Goal: Information Seeking & Learning: Learn about a topic

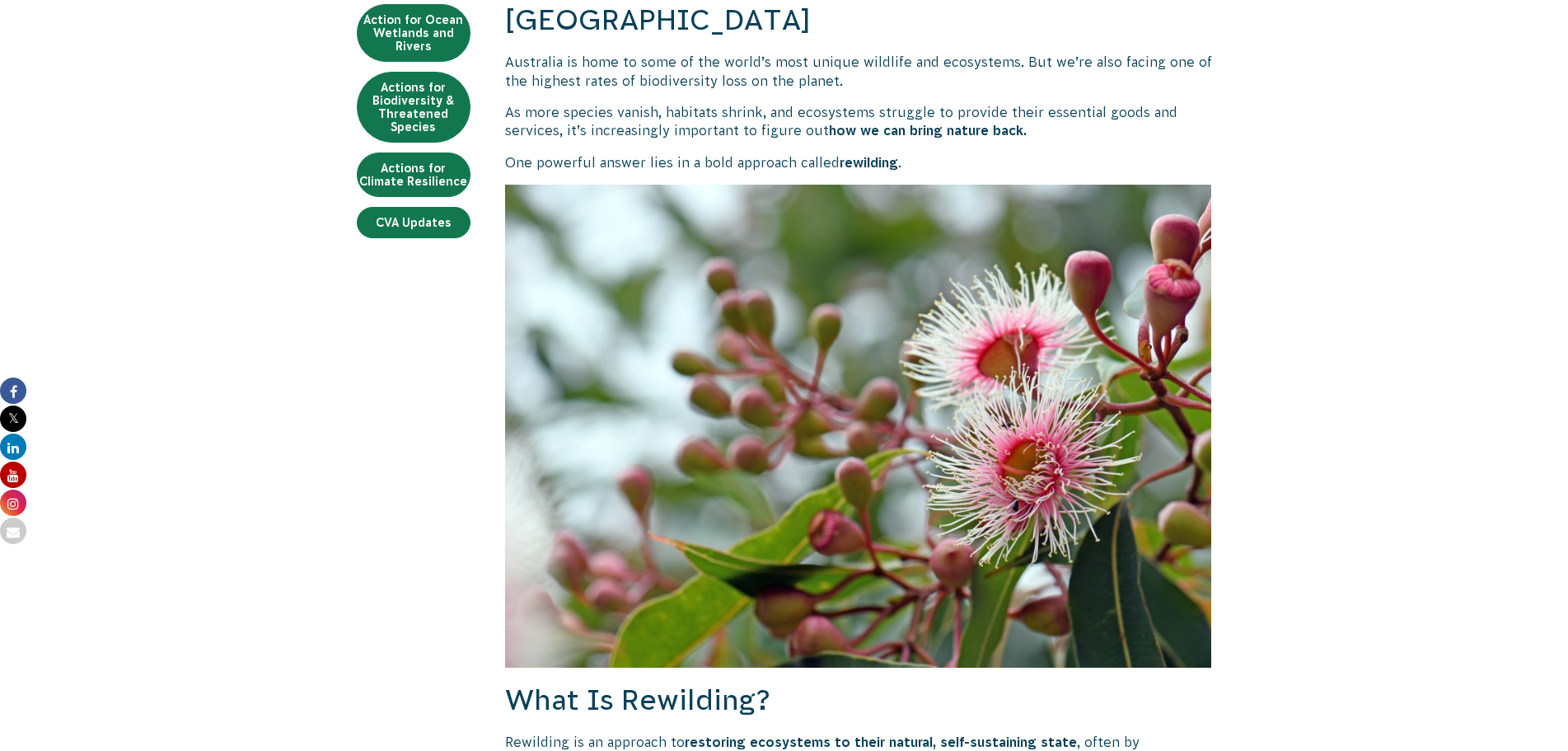
scroll to position [330, 0]
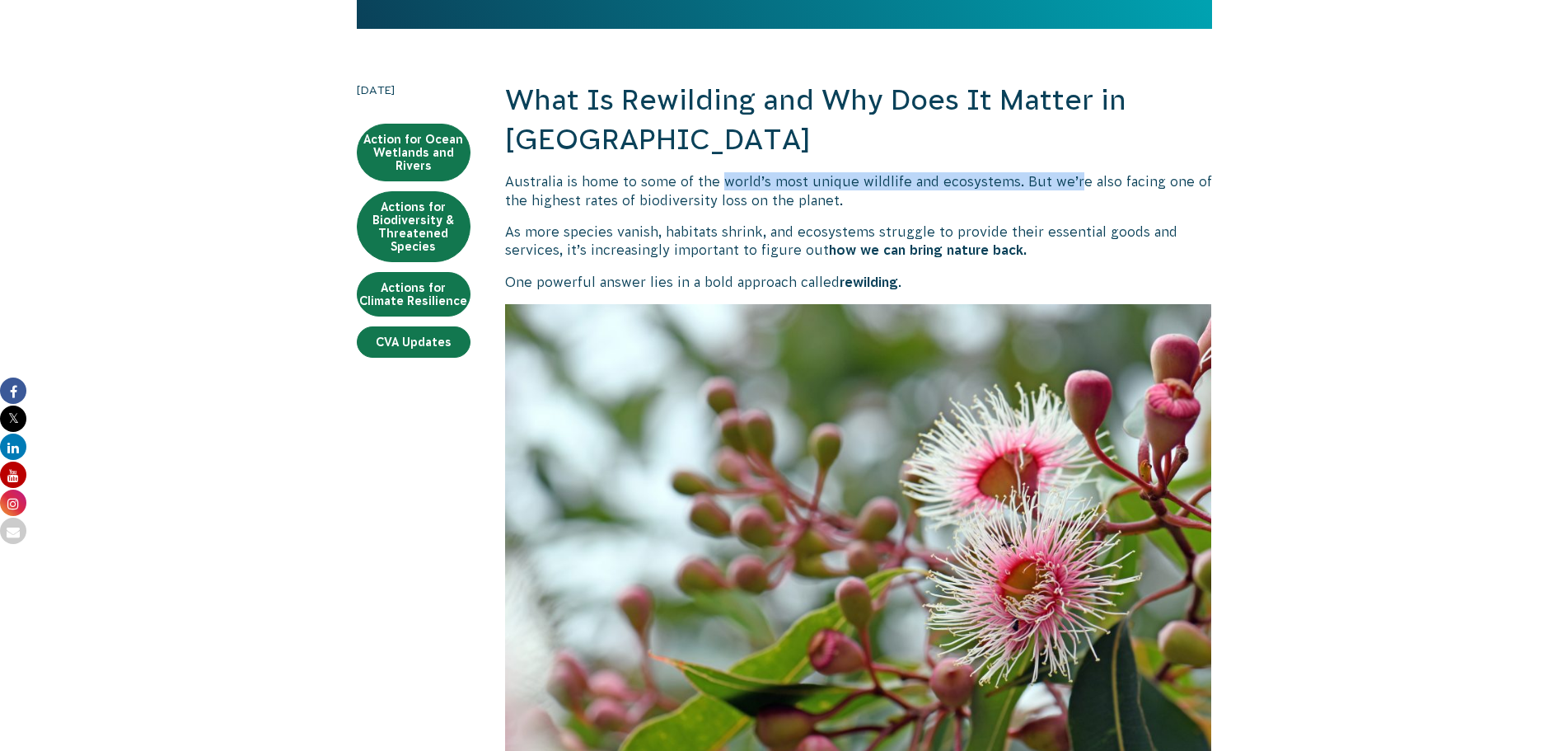
drag, startPoint x: 721, startPoint y: 179, endPoint x: 1128, endPoint y: 184, distance: 407.0
click at [1101, 184] on p "Australia is home to some of the world’s most unique wildlife and ecosystems. B…" at bounding box center [858, 191] width 707 height 37
click at [1130, 184] on p "Australia is home to some of the world’s most unique wildlife and ecosystems. B…" at bounding box center [858, 191] width 707 height 37
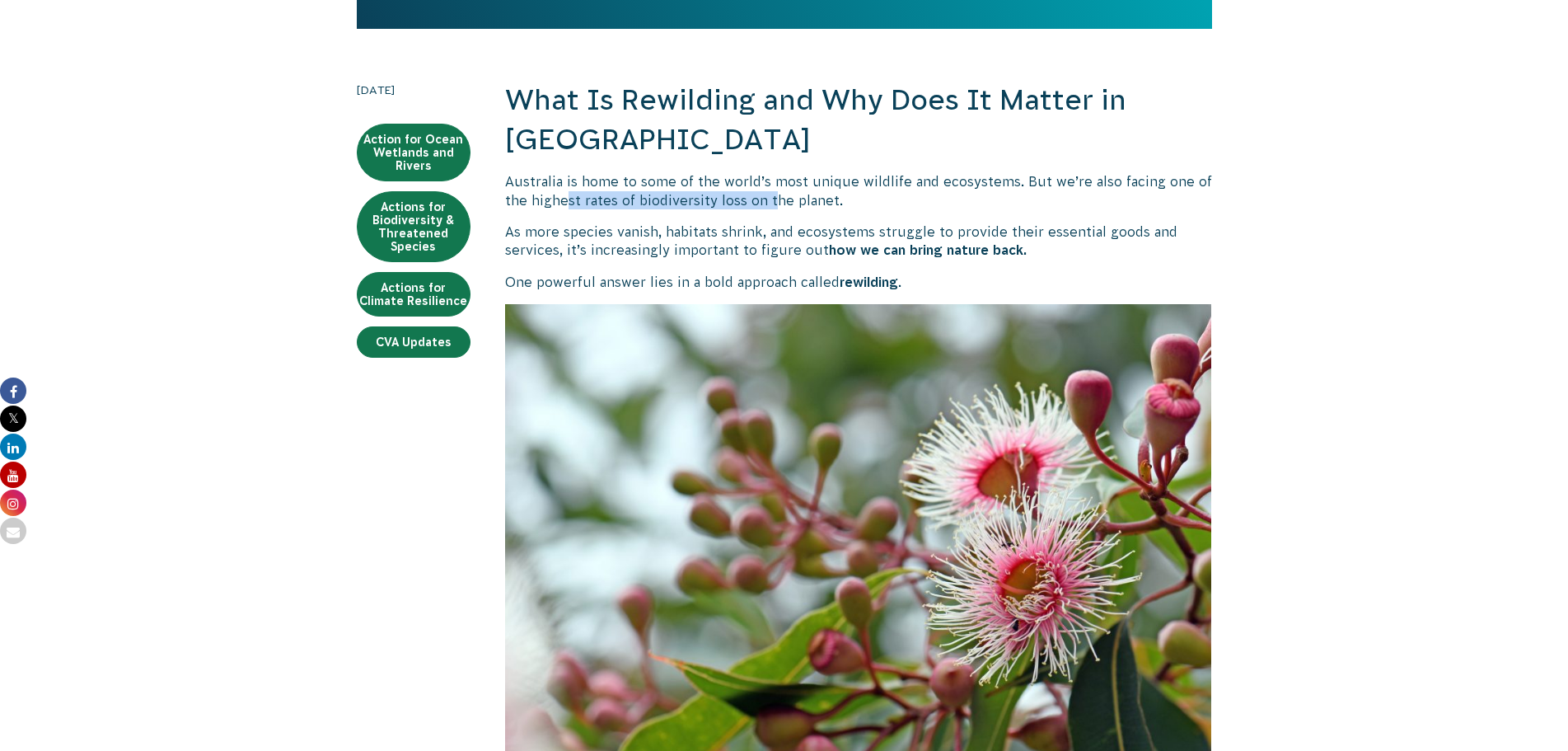
drag, startPoint x: 568, startPoint y: 191, endPoint x: 858, endPoint y: 194, distance: 290.0
click at [795, 194] on p "Australia is home to some of the world’s most unique wildlife and ecosystems. B…" at bounding box center [858, 191] width 707 height 37
click at [858, 194] on p "Australia is home to some of the world’s most unique wildlife and ecosystems. B…" at bounding box center [858, 191] width 707 height 37
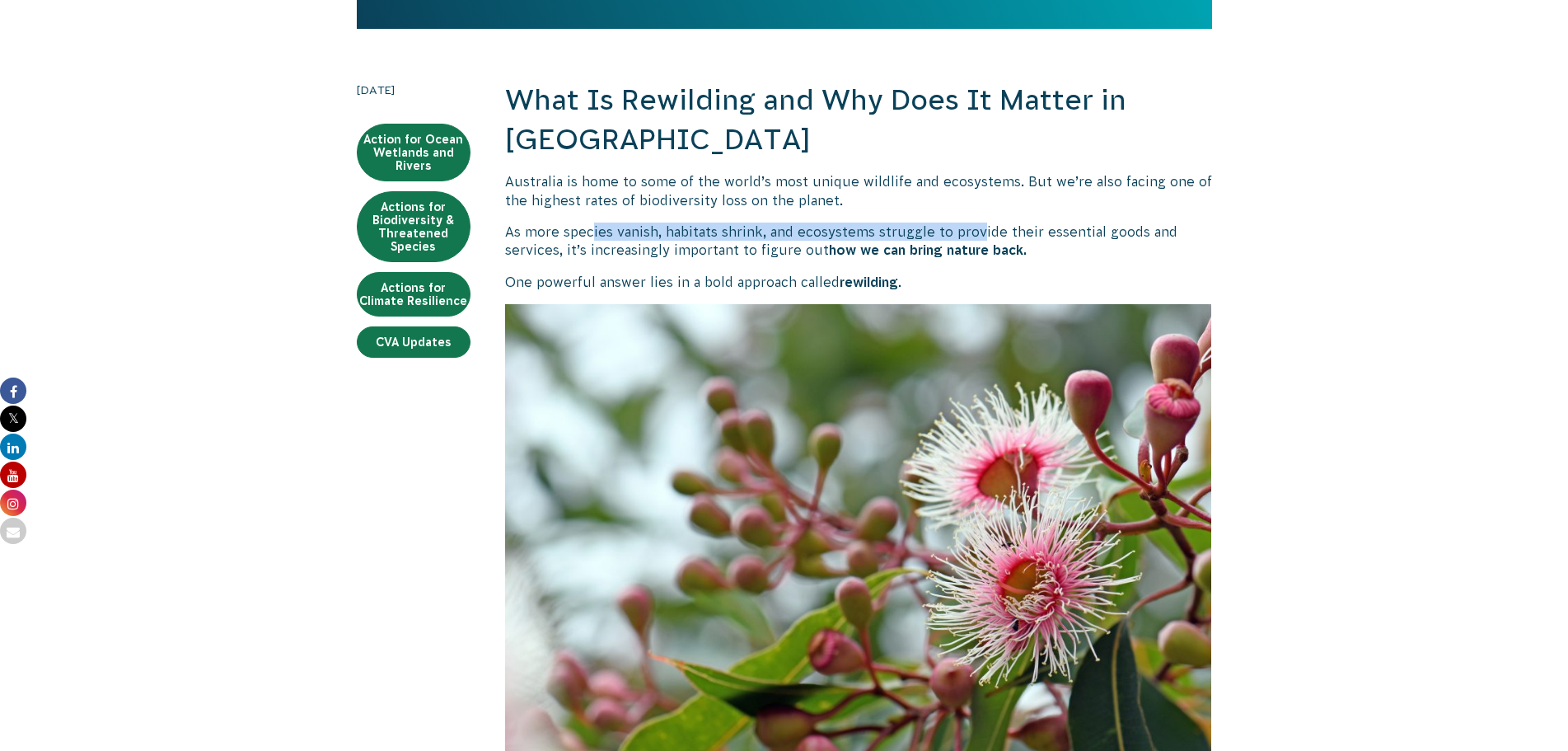
drag, startPoint x: 592, startPoint y: 236, endPoint x: 1086, endPoint y: 240, distance: 494.0
click at [1043, 237] on p "As more species vanish, habitats shrink, and ecosystems struggle to provide the…" at bounding box center [858, 241] width 707 height 37
click at [1087, 240] on p "As more species vanish, habitats shrink, and ecosystems struggle to provide the…" at bounding box center [858, 241] width 707 height 37
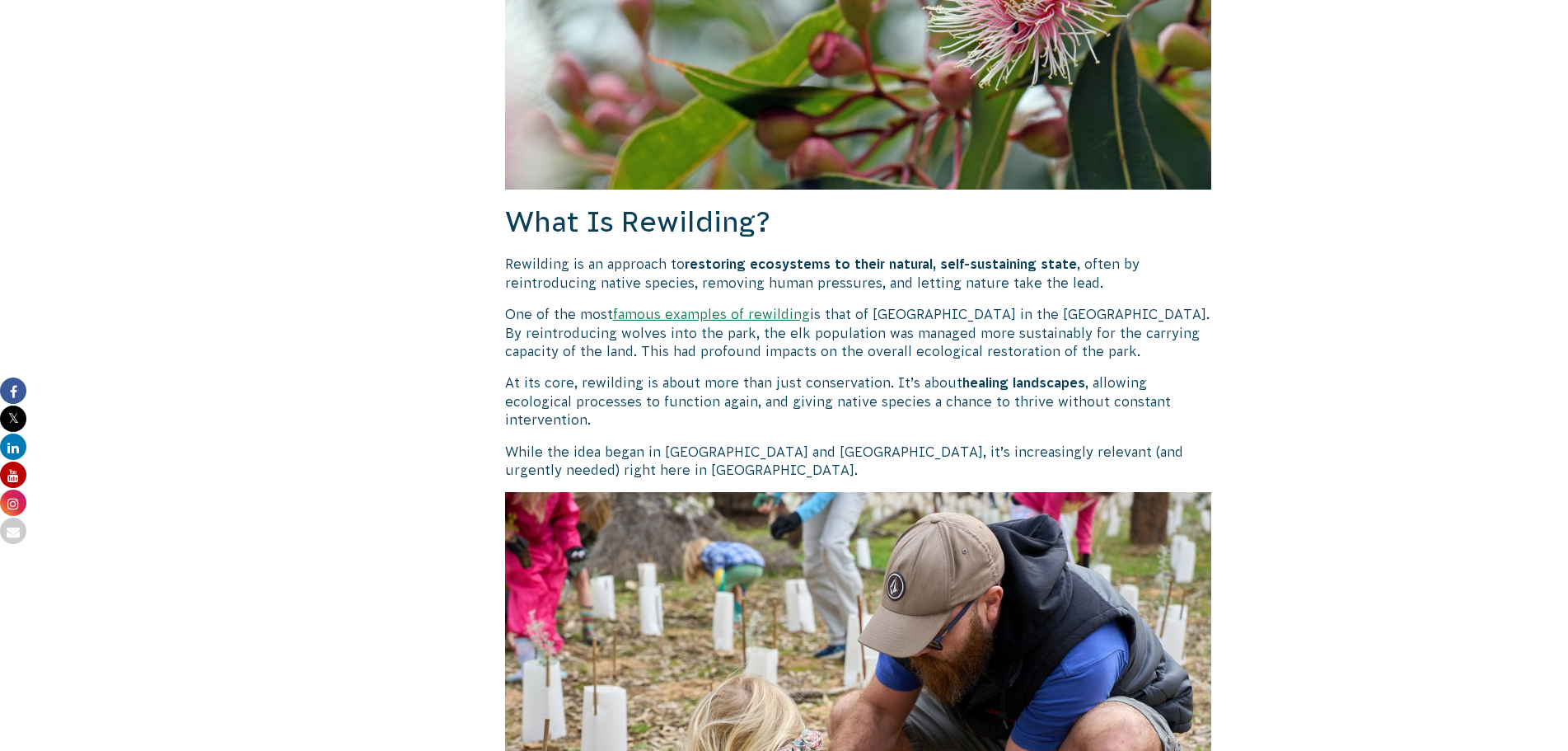
scroll to position [989, 0]
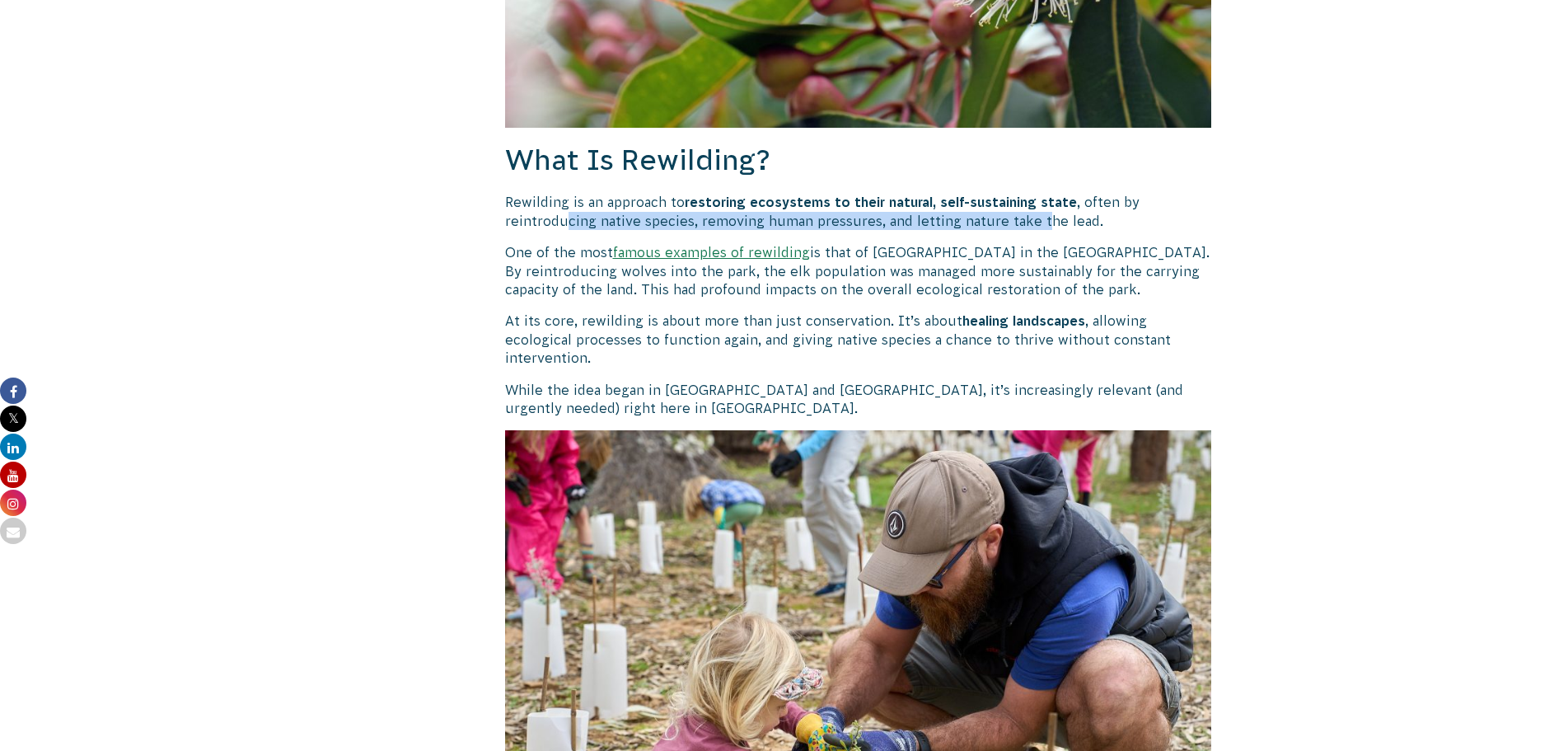
drag, startPoint x: 567, startPoint y: 221, endPoint x: 1073, endPoint y: 220, distance: 506.0
click at [1071, 220] on p "Rewilding is an approach to restoring ecosystems to their natural, self-sustain…" at bounding box center [858, 211] width 707 height 37
click at [1073, 220] on p "Rewilding is an approach to restoring ecosystems to their natural, self-sustain…" at bounding box center [858, 211] width 707 height 37
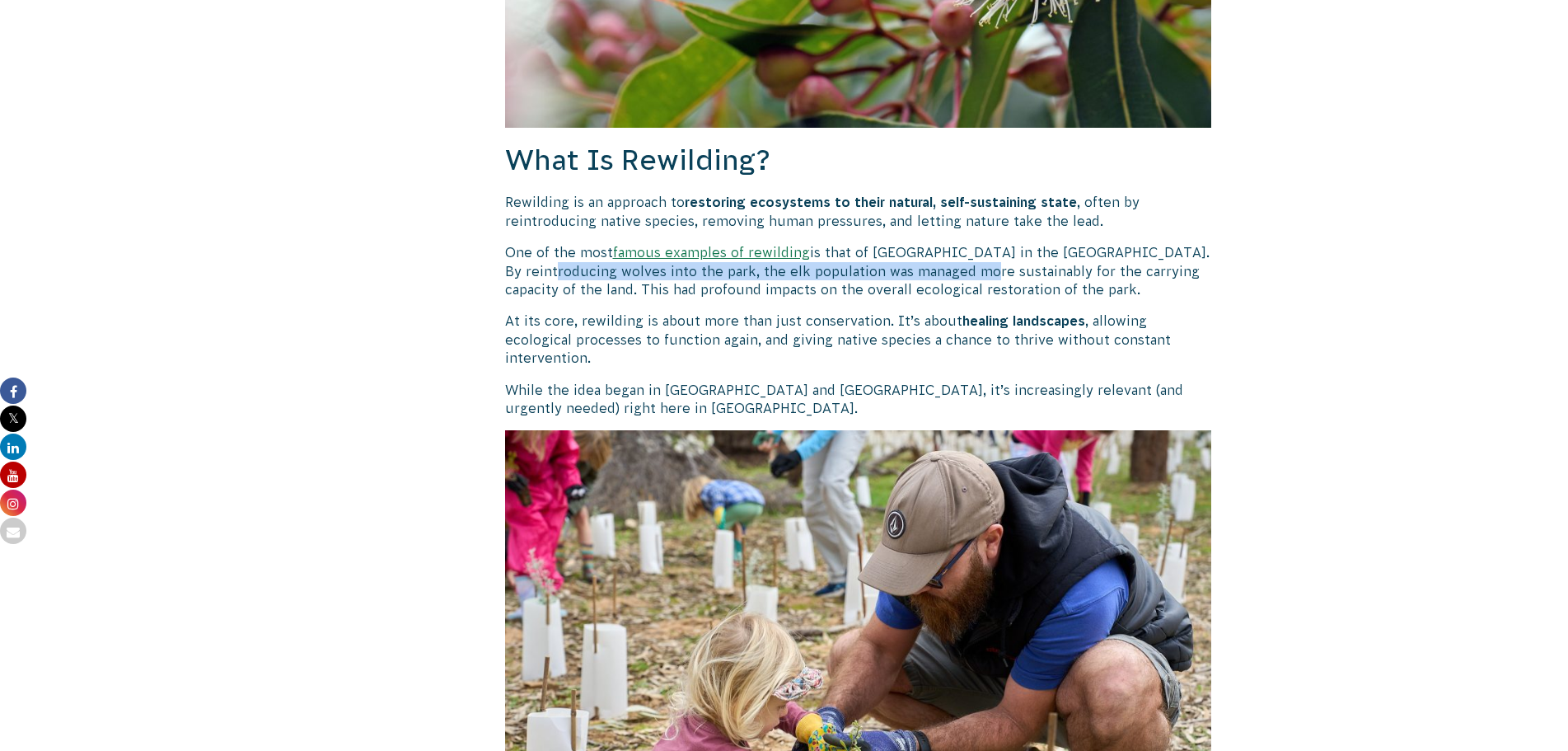
drag, startPoint x: 571, startPoint y: 270, endPoint x: 1029, endPoint y: 280, distance: 458.1
click at [1018, 279] on p "One of the most famous examples of rewilding is that of [GEOGRAPHIC_DATA] in th…" at bounding box center [858, 270] width 707 height 55
click at [1038, 280] on p "One of the most famous examples of rewilding is that of [GEOGRAPHIC_DATA] in th…" at bounding box center [858, 270] width 707 height 55
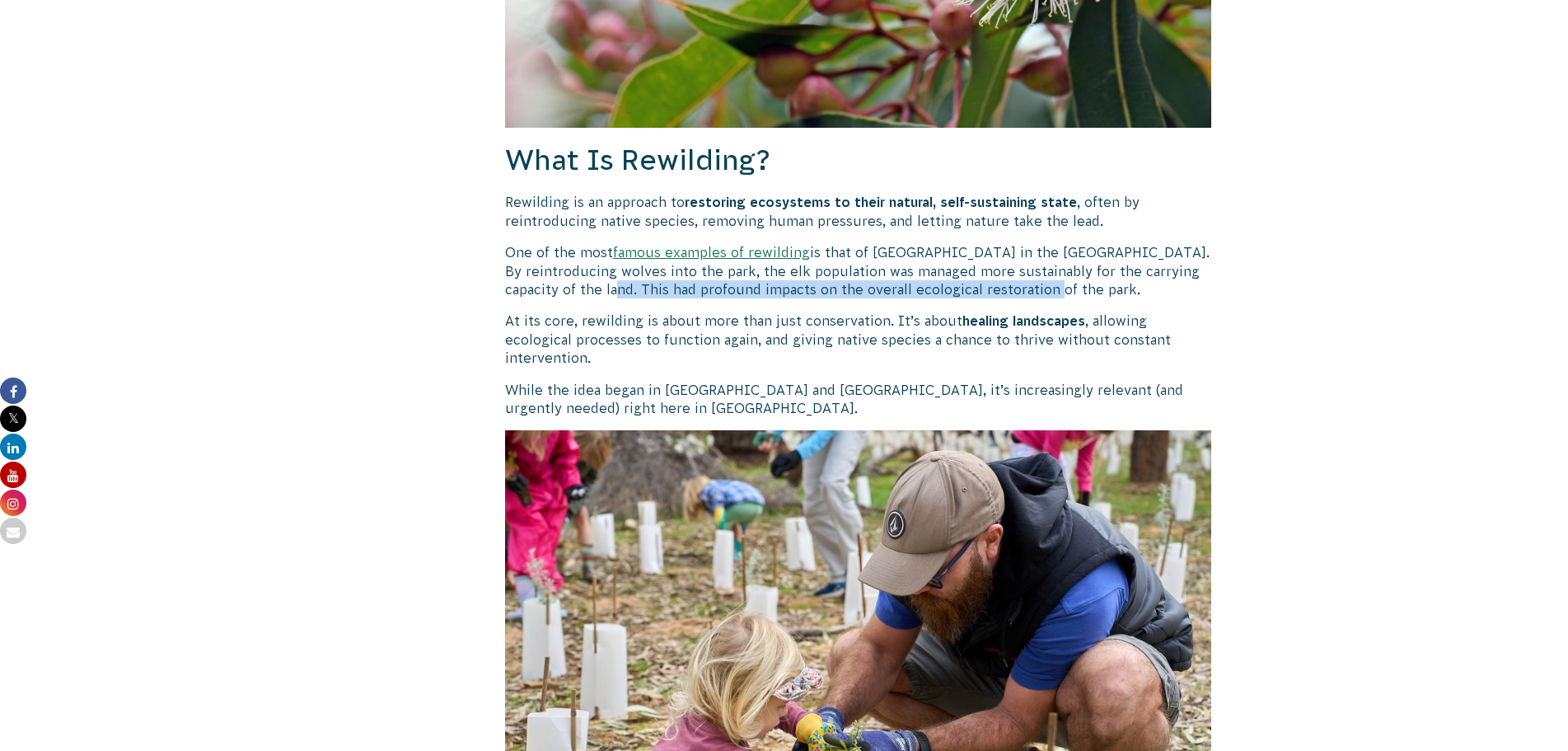
drag, startPoint x: 651, startPoint y: 284, endPoint x: 1108, endPoint y: 295, distance: 457.1
click at [1108, 295] on p "One of the most famous examples of rewilding is that of [GEOGRAPHIC_DATA] in th…" at bounding box center [858, 270] width 707 height 55
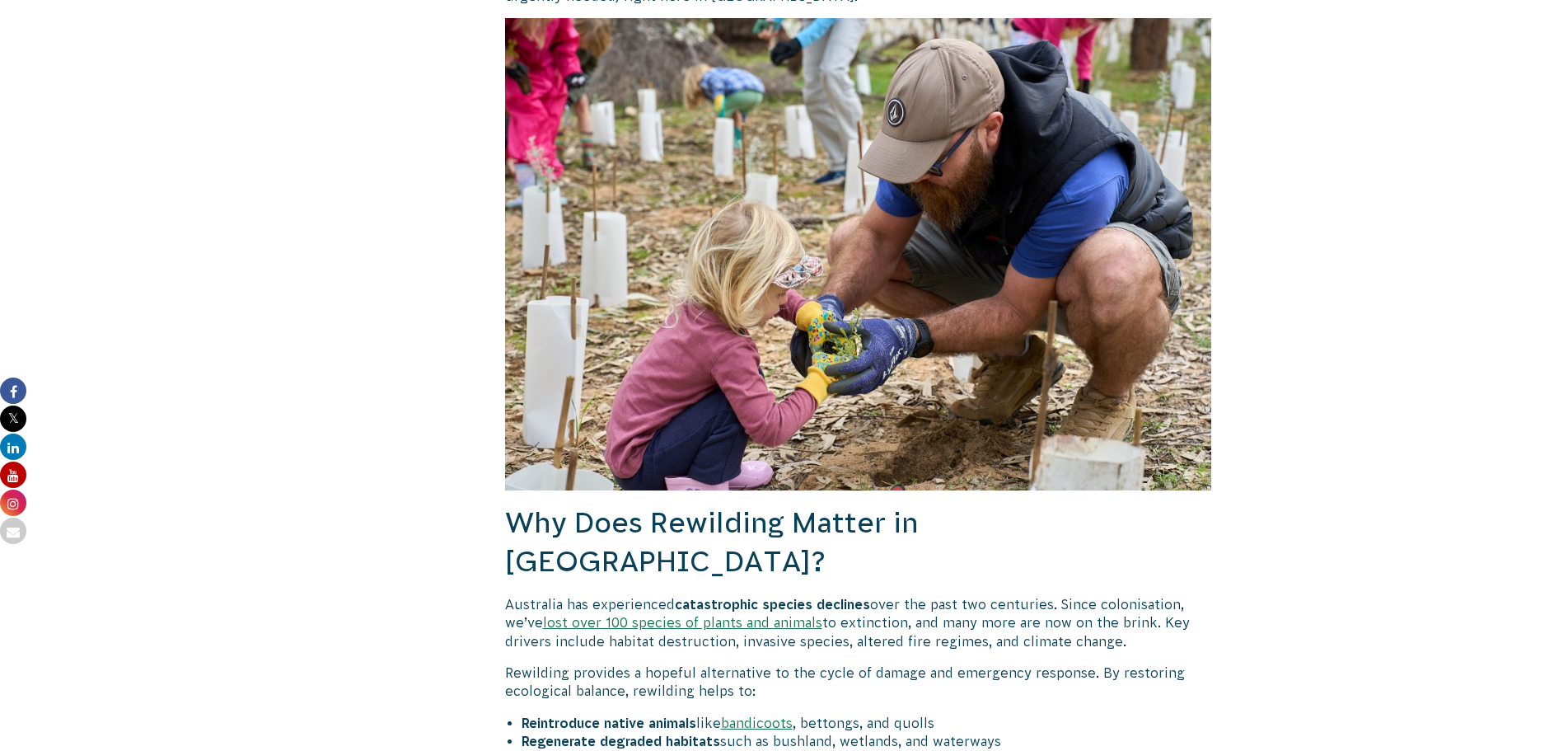
scroll to position [1731, 0]
